Goal: Information Seeking & Learning: Learn about a topic

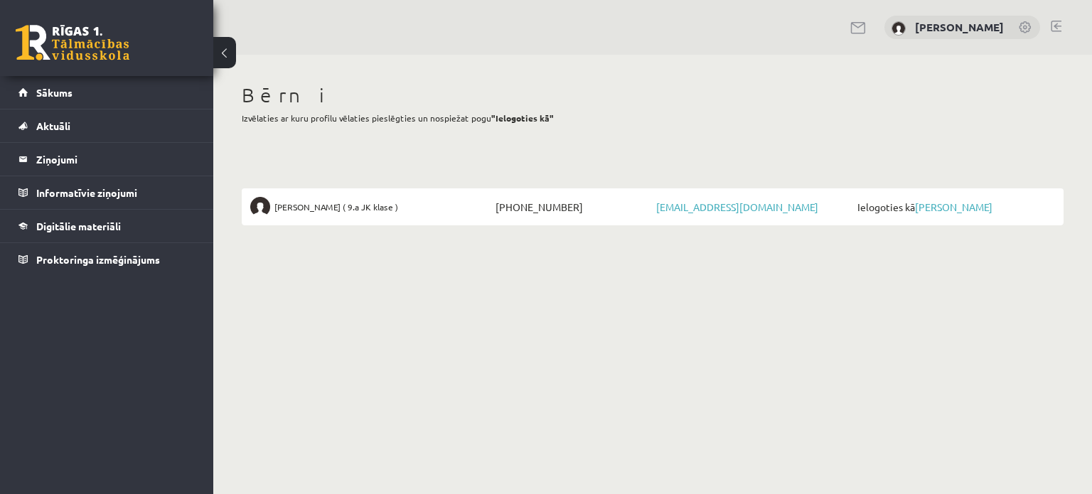
click at [498, 90] on h1 "Bērni" at bounding box center [653, 95] width 822 height 24
click at [60, 128] on span "Aktuāli" at bounding box center [53, 125] width 34 height 13
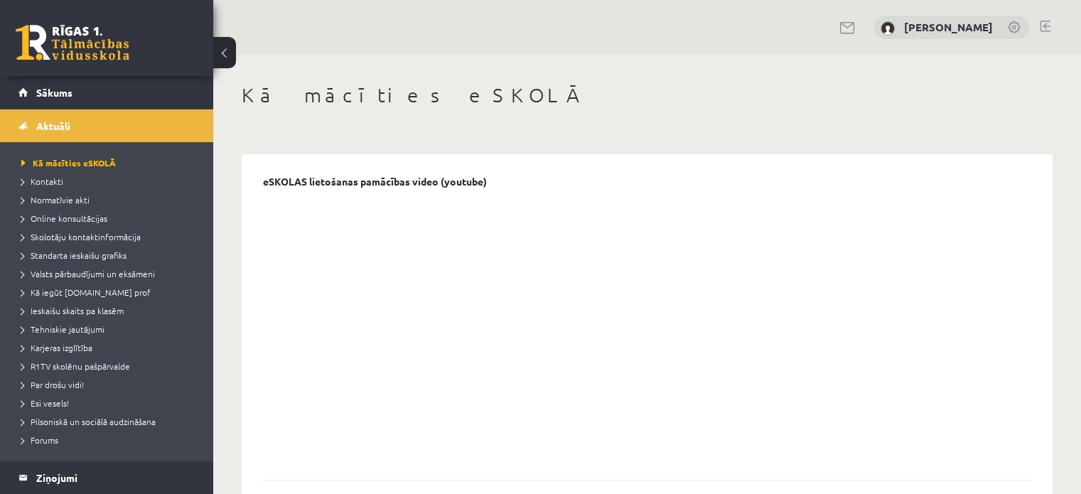
click at [1013, 259] on div "eSKOLAS lietošanas pamācības video (youtube)" at bounding box center [647, 329] width 769 height 306
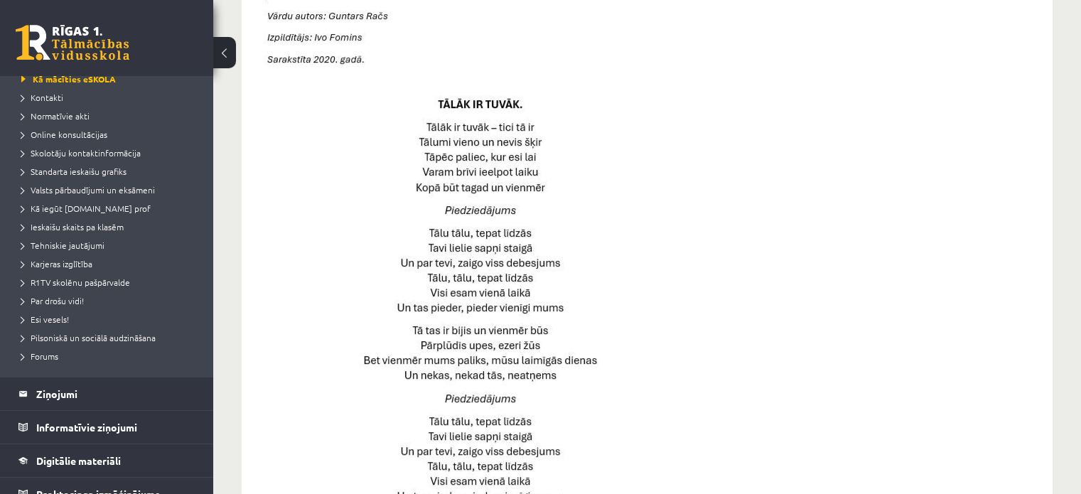
scroll to position [100, 0]
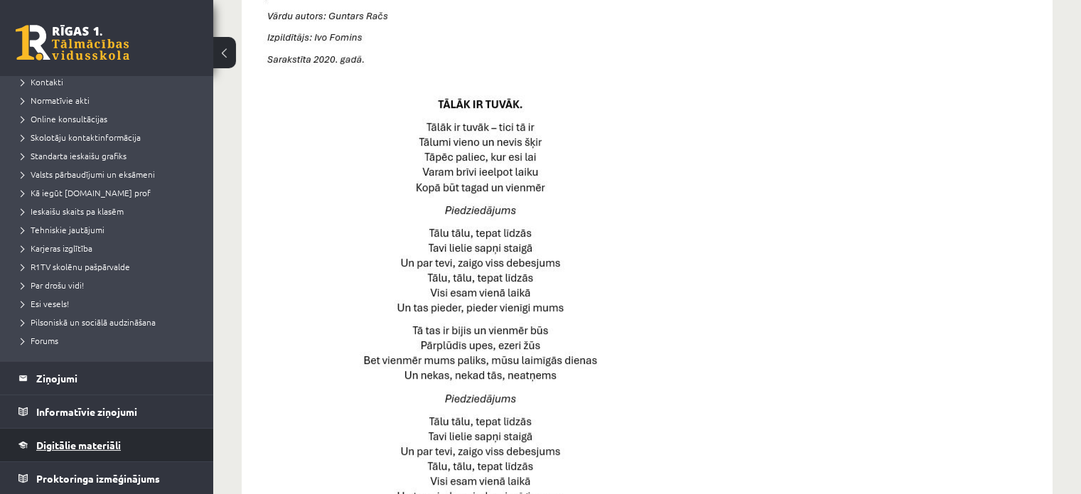
click at [82, 444] on span "Digitālie materiāli" at bounding box center [78, 445] width 85 height 13
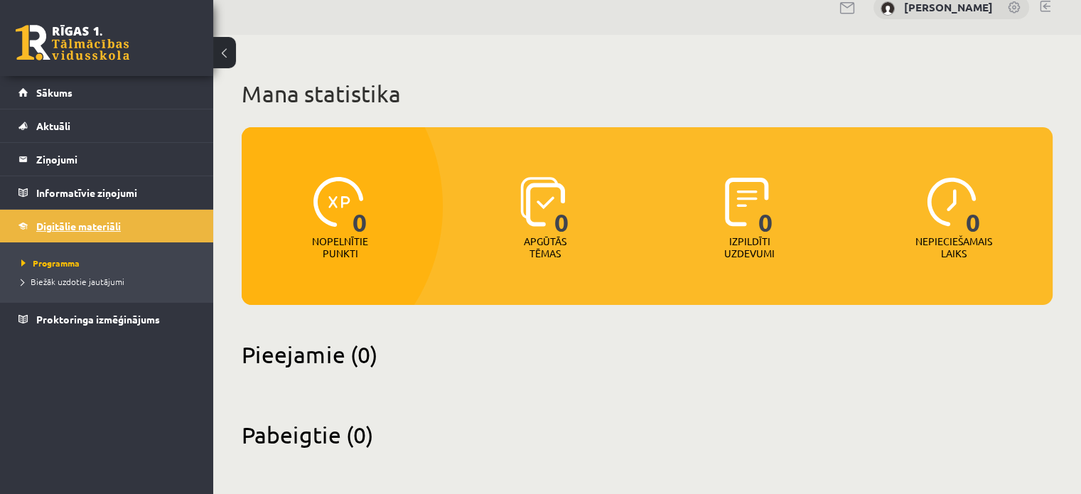
scroll to position [20, 0]
click at [88, 318] on span "Proktoringa izmēģinājums" at bounding box center [98, 319] width 124 height 13
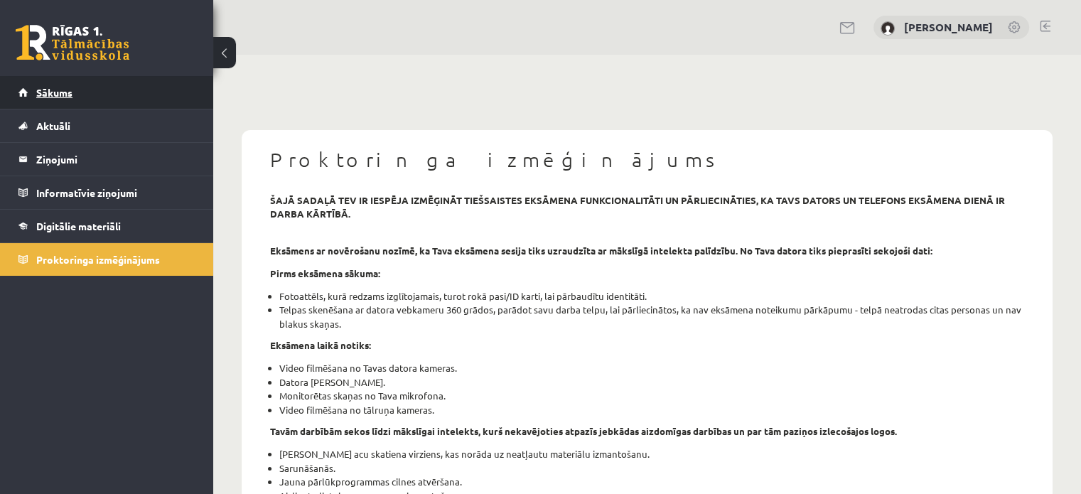
click at [53, 91] on span "Sākums" at bounding box center [54, 92] width 36 height 13
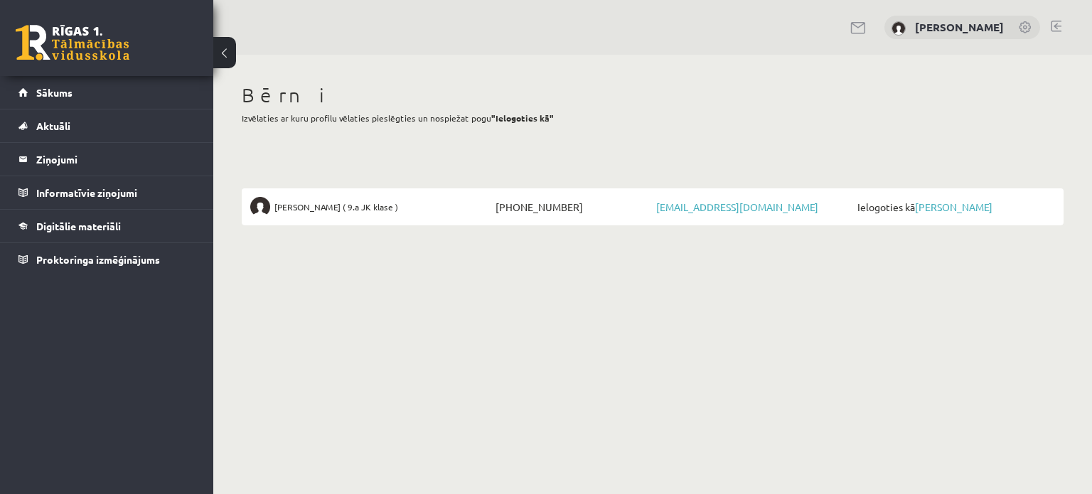
click at [568, 338] on body "0 Dāvanas 0 mP 0 xp [PERSON_NAME] Sākums Aktuāli Kā mācīties eSKOLĀ Kontakti No…" at bounding box center [546, 247] width 1092 height 494
click at [47, 124] on span "Aktuāli" at bounding box center [53, 125] width 34 height 13
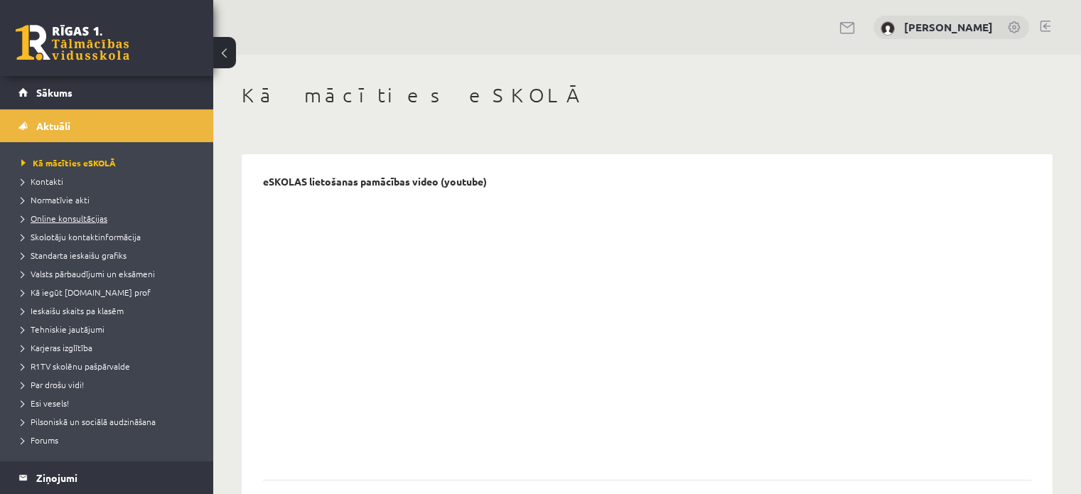
click at [51, 218] on span "Online konsultācijas" at bounding box center [64, 218] width 86 height 11
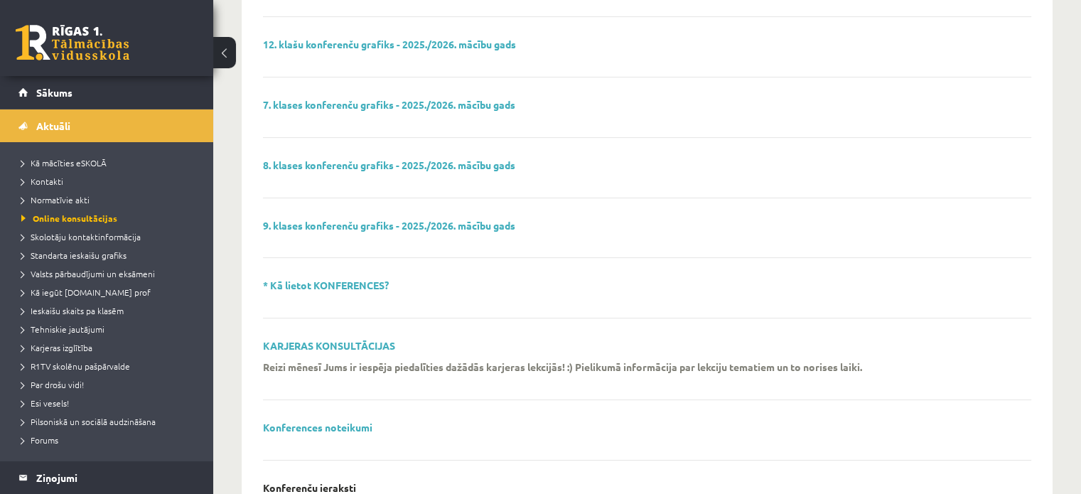
scroll to position [355, 0]
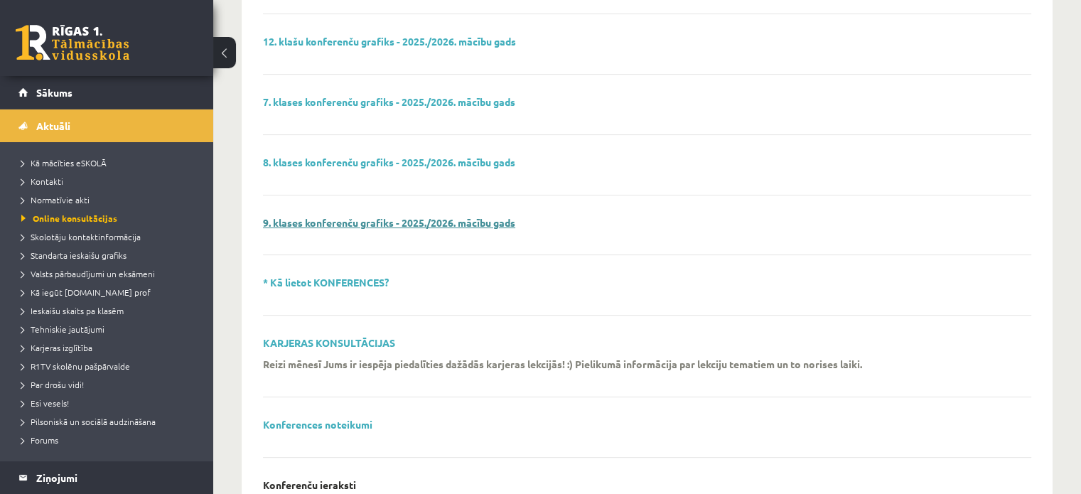
click at [353, 219] on link "9. klases konferenču grafiks - 2025./2026. mācību gads" at bounding box center [389, 222] width 252 height 13
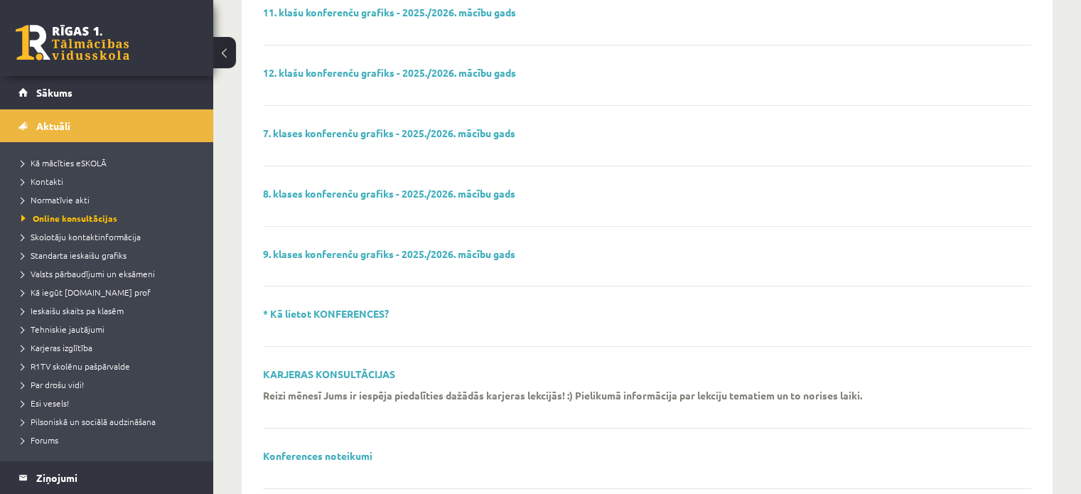
scroll to position [284, 0]
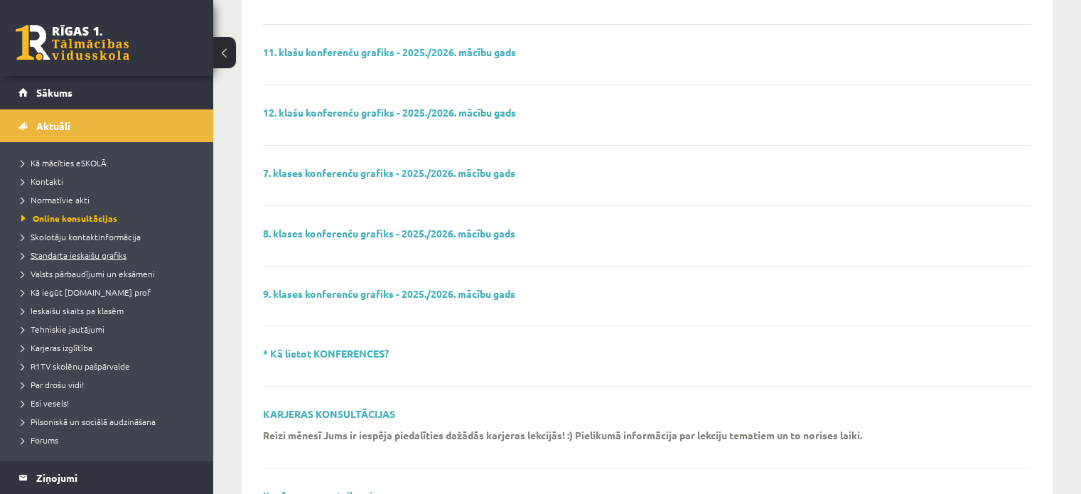
click at [71, 255] on span "Standarta ieskaišu grafiks" at bounding box center [73, 255] width 105 height 11
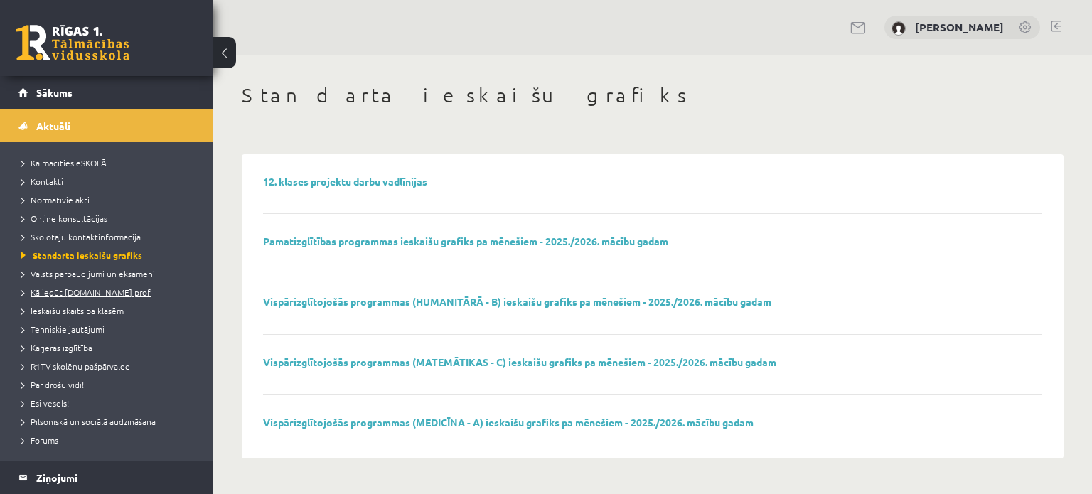
click at [60, 289] on span "Kā iegūt [DOMAIN_NAME] prof" at bounding box center [85, 292] width 129 height 11
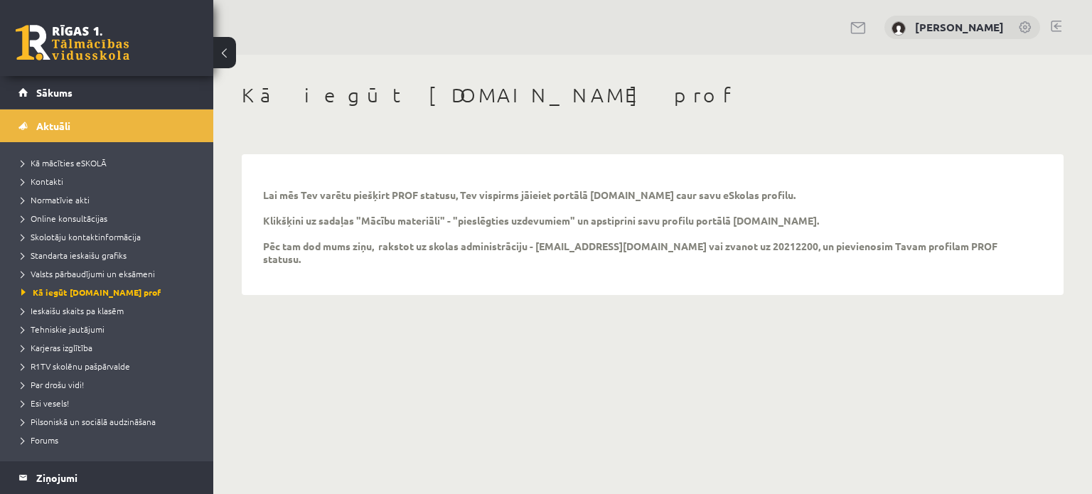
click at [572, 358] on body "0 Dāvanas 0 mP 0 xp [PERSON_NAME] Sākums Aktuāli Kā mācīties eSKOLĀ Kontakti No…" at bounding box center [546, 247] width 1092 height 494
click at [474, 391] on body "0 Dāvanas 0 mP 0 xp [PERSON_NAME] Sākums Aktuāli Kā mācīties eSKOLĀ Kontakti No…" at bounding box center [546, 247] width 1092 height 494
click at [393, 381] on body "0 Dāvanas 0 mP 0 xp [PERSON_NAME] Sākums Aktuāli Kā mācīties eSKOLĀ Kontakti No…" at bounding box center [546, 247] width 1092 height 494
click at [65, 309] on span "Ieskaišu skaits pa klasēm" at bounding box center [72, 310] width 102 height 11
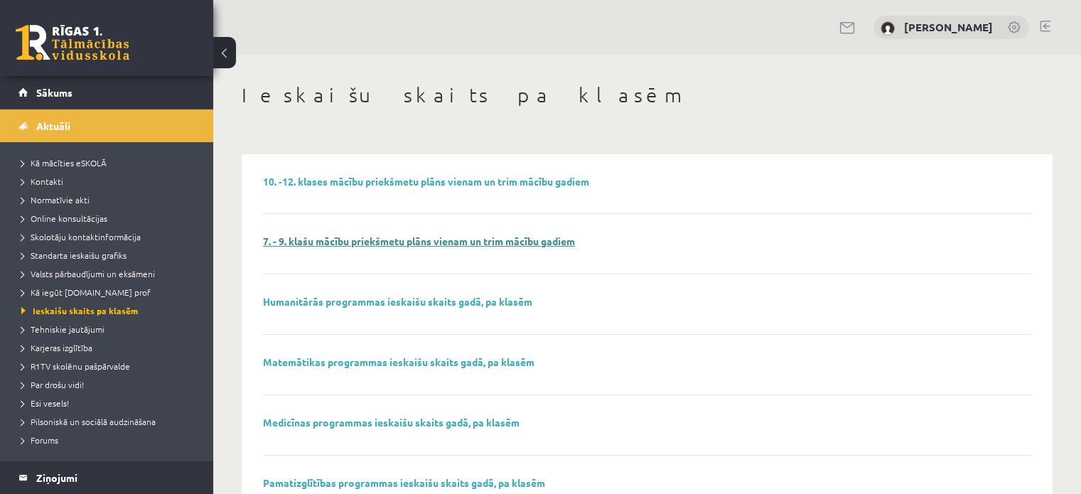
click at [407, 241] on link "7. - 9. klašu mācību priekšmetu plāns vienam un trim mācību gadiem" at bounding box center [419, 241] width 312 height 13
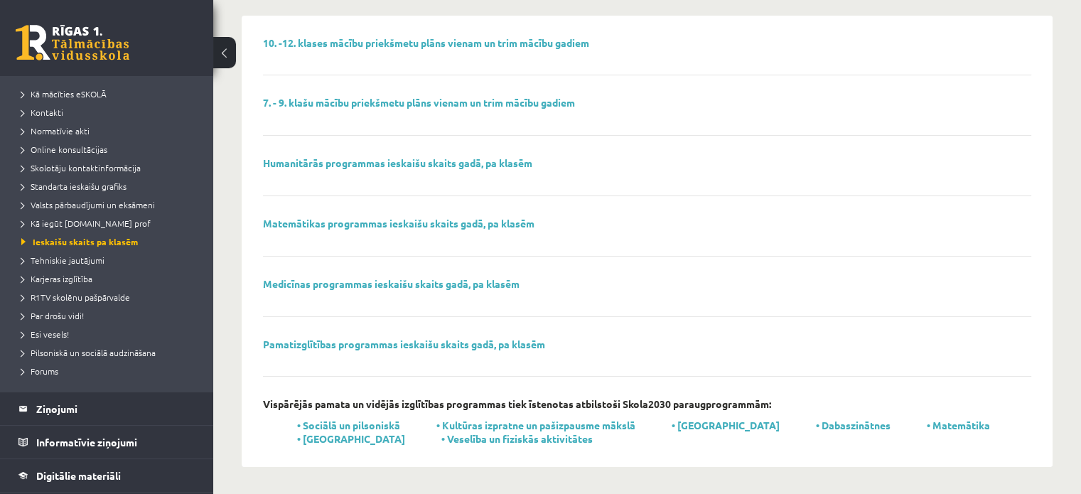
scroll to position [71, 0]
click at [65, 254] on span "Tehniskie jautājumi" at bounding box center [62, 257] width 83 height 11
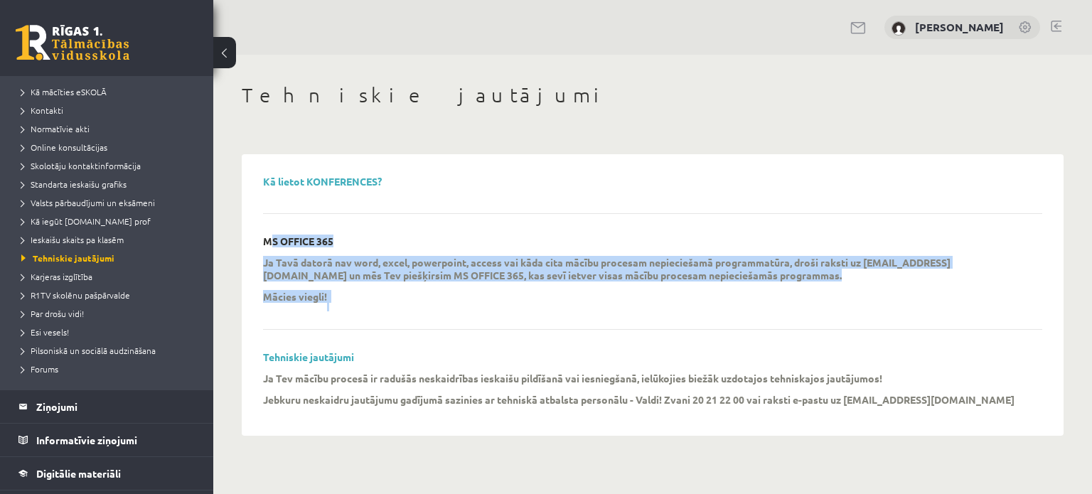
drag, startPoint x: 341, startPoint y: 297, endPoint x: 250, endPoint y: 244, distance: 105.5
click at [250, 244] on div "Kā lietot KONFERENCES? MS OFFICE 365 Ja Tavā datorā nav word, excel, powerpoint…" at bounding box center [653, 294] width 808 height 267
click at [768, 277] on p "Ja Tavā datorā nav word, excel, powerpoint, access vai kāda cita mācību procesa…" at bounding box center [642, 269] width 758 height 26
drag, startPoint x: 336, startPoint y: 298, endPoint x: 255, endPoint y: 237, distance: 101.1
click at [255, 237] on div "Kā lietot KONFERENCES? MS OFFICE 365 Ja Tavā datorā nav word, excel, powerpoint…" at bounding box center [653, 294] width 808 height 267
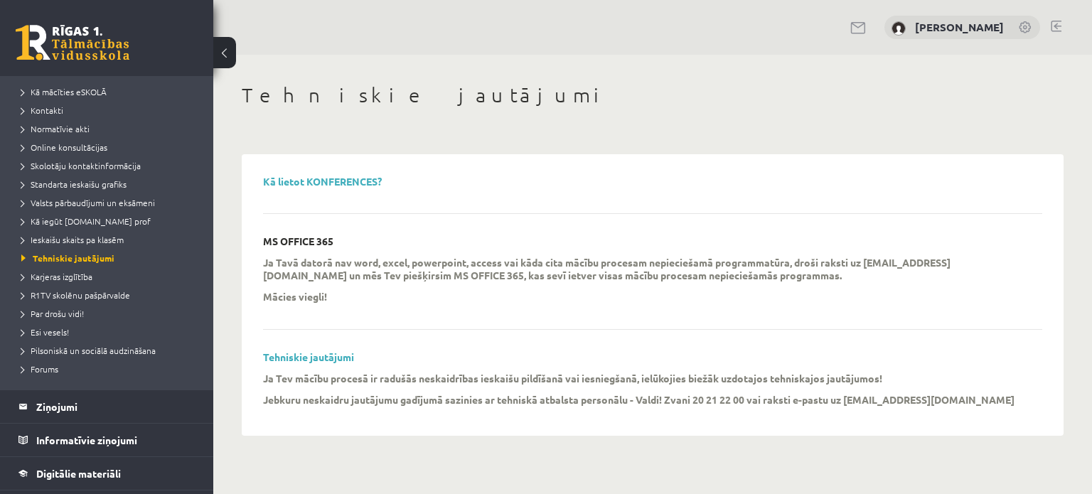
click at [464, 195] on div "Kā lietot KONFERENCES?" at bounding box center [652, 195] width 779 height 39
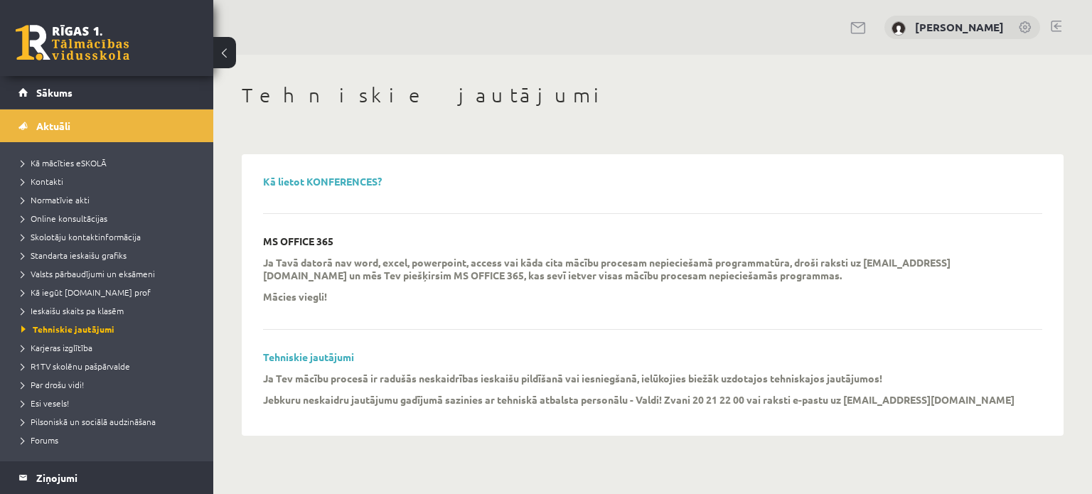
click at [667, 124] on div "Tehniskie jautājumi Kā lietot KONFERENCES? MS OFFICE 365 Ja Tavā datorā nav wor…" at bounding box center [652, 259] width 879 height 409
click at [1024, 28] on link at bounding box center [1026, 28] width 14 height 14
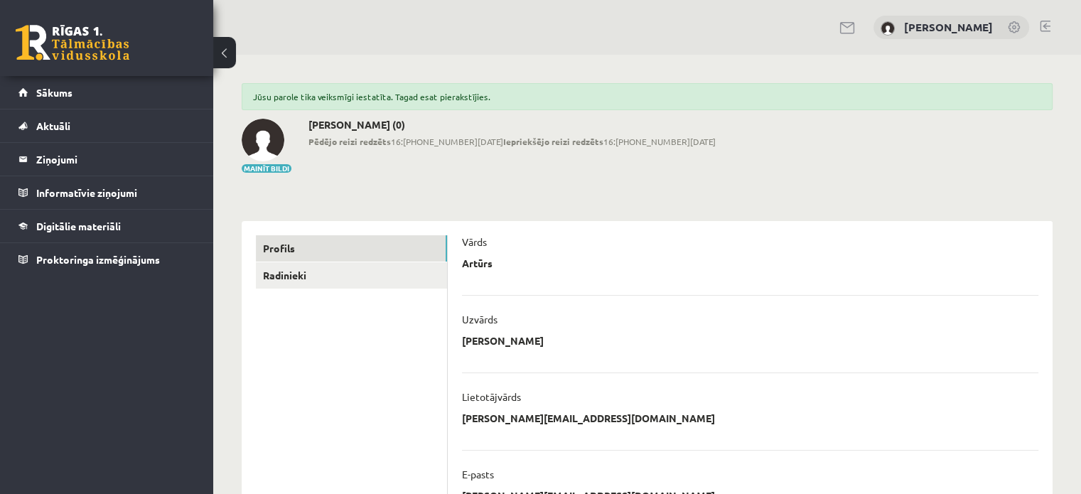
click at [1045, 27] on link at bounding box center [1045, 26] width 11 height 11
